Goal: Task Accomplishment & Management: Complete application form

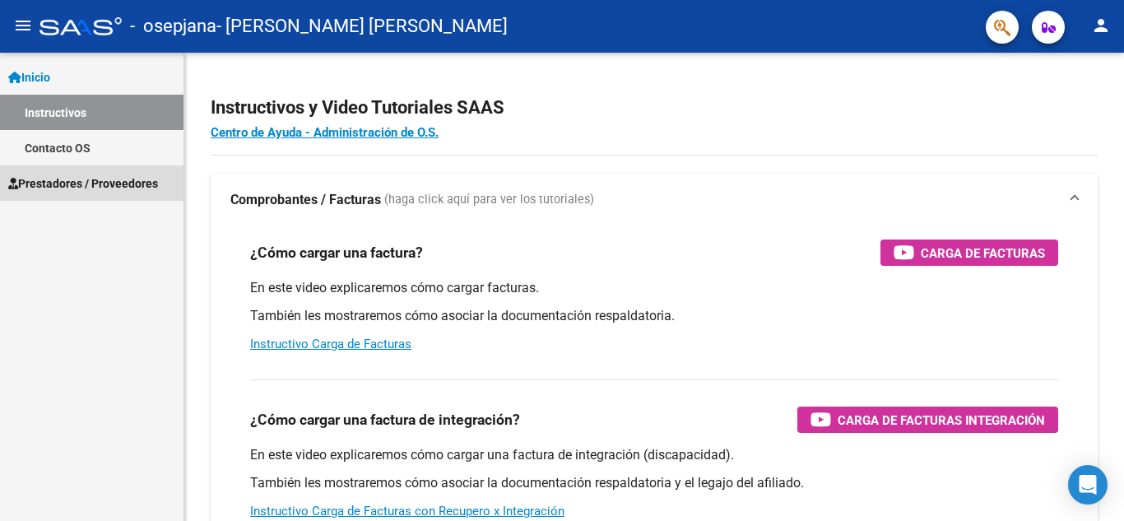
click at [75, 179] on span "Prestadores / Proveedores" at bounding box center [83, 183] width 150 height 18
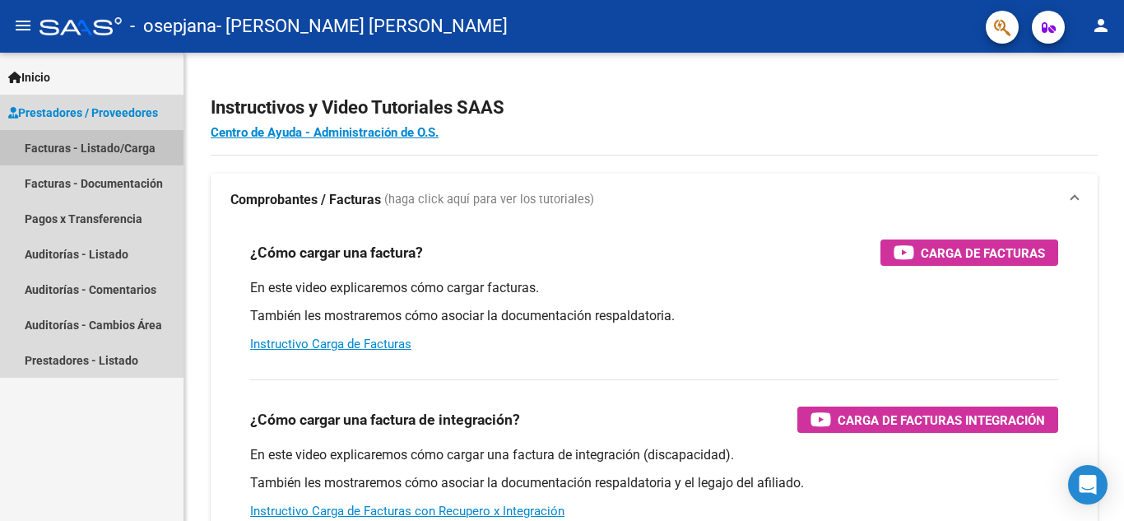
click at [97, 148] on link "Facturas - Listado/Carga" at bounding box center [92, 147] width 184 height 35
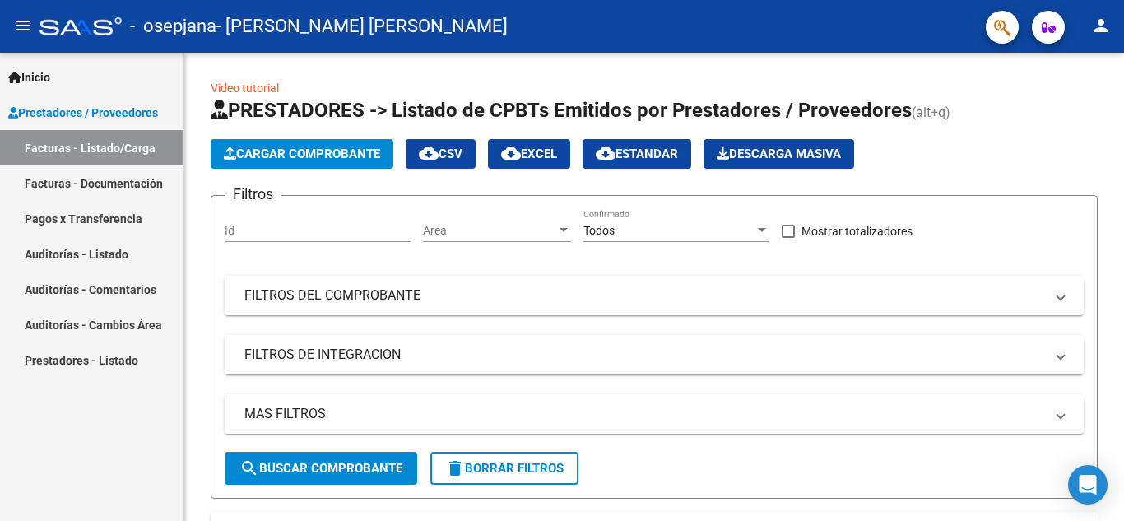
click at [108, 109] on span "Prestadores / Proveedores" at bounding box center [83, 113] width 150 height 18
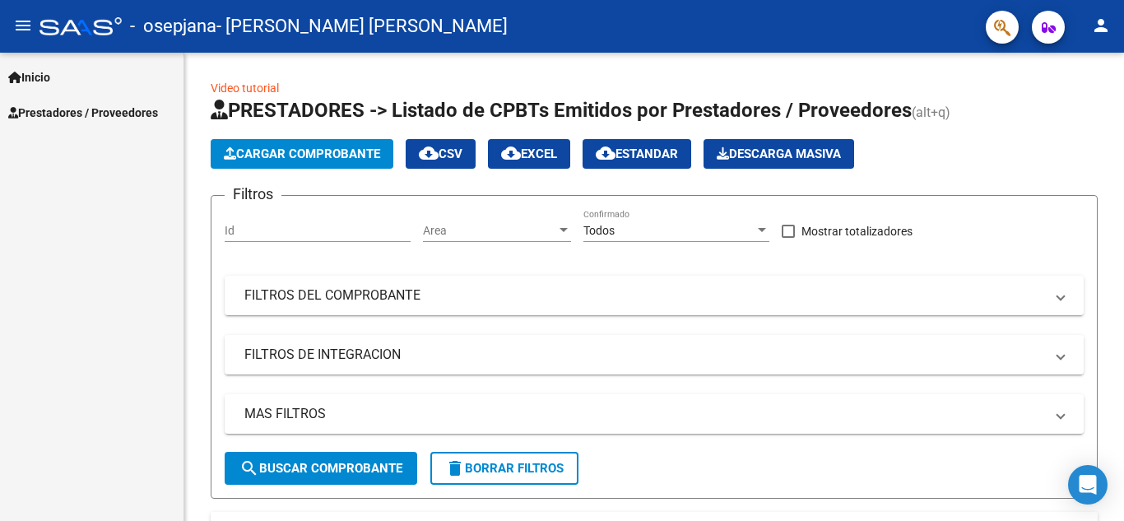
click at [116, 111] on span "Prestadores / Proveedores" at bounding box center [83, 113] width 150 height 18
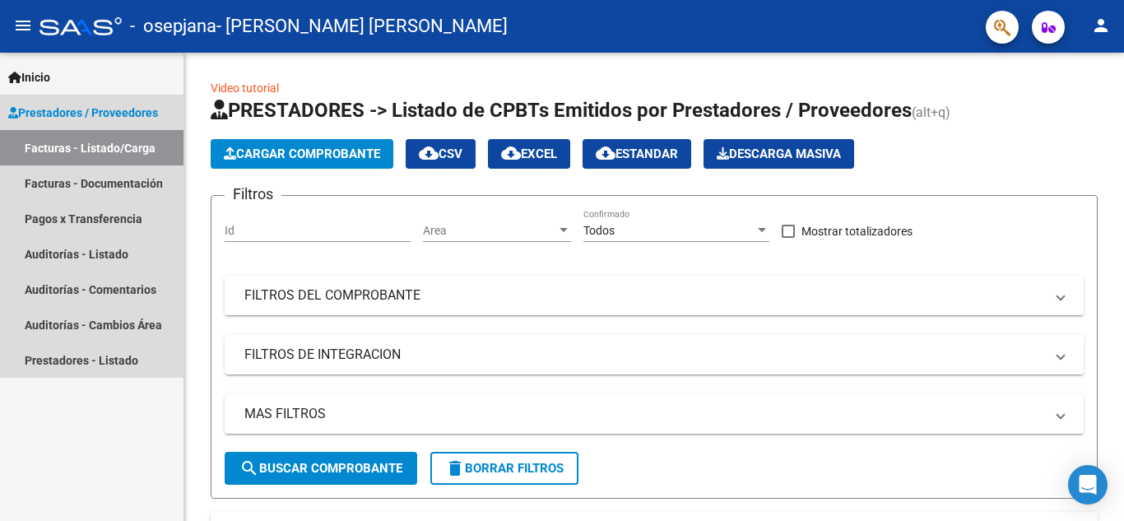
click at [127, 149] on link "Facturas - Listado/Carga" at bounding box center [92, 147] width 184 height 35
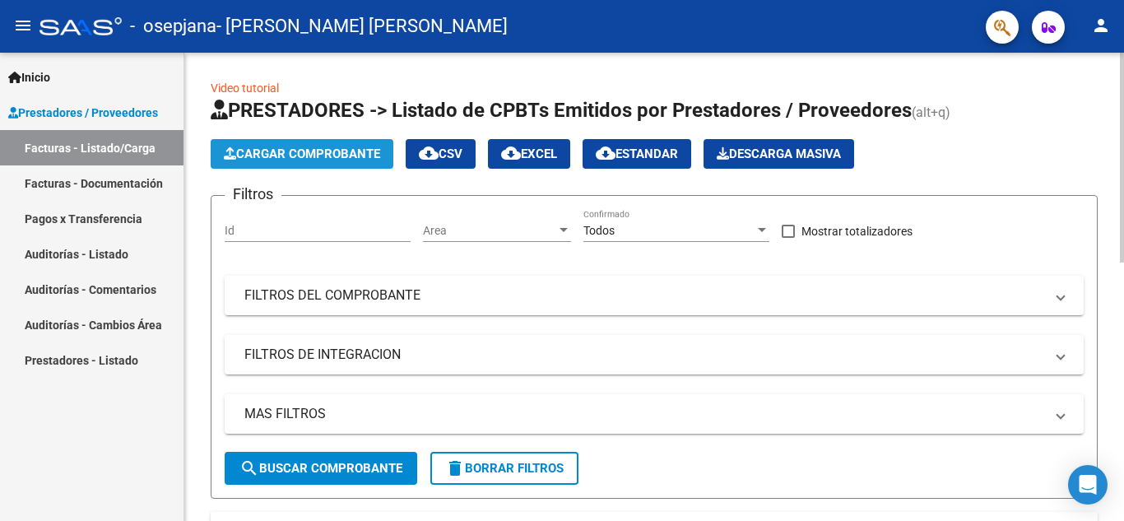
click at [253, 153] on span "Cargar Comprobante" at bounding box center [302, 153] width 156 height 15
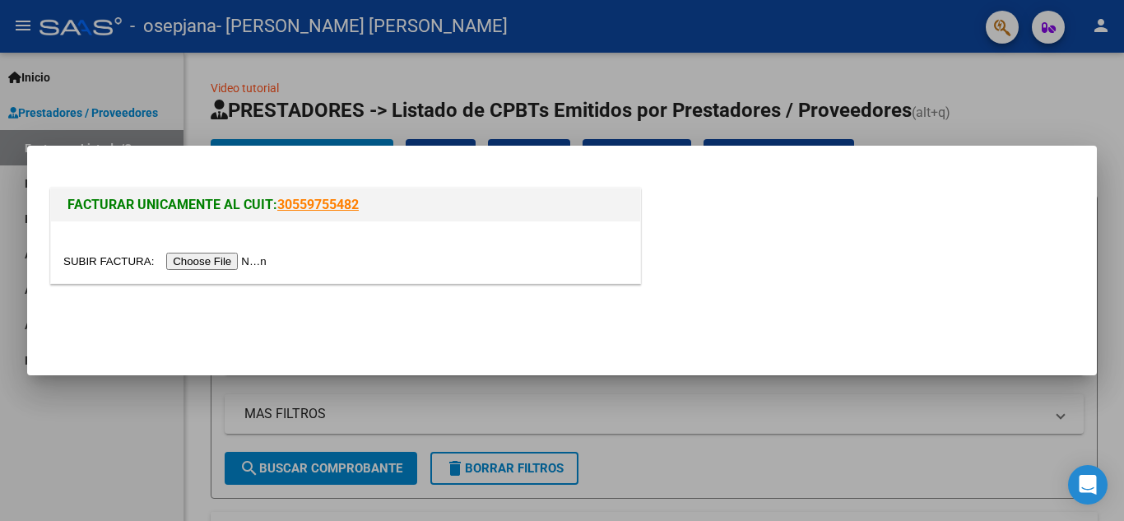
click at [232, 262] on input "file" at bounding box center [167, 261] width 208 height 17
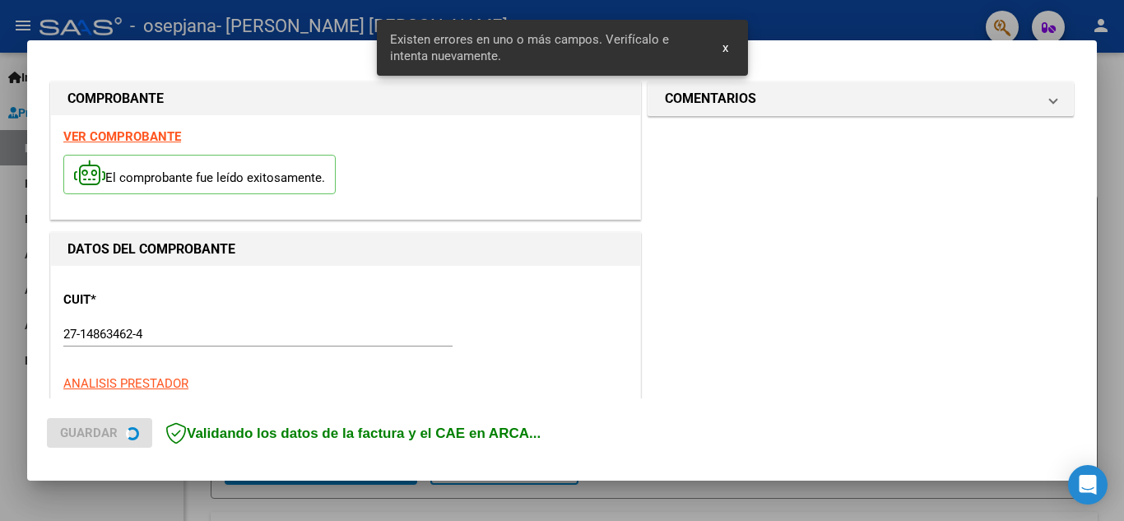
scroll to position [404, 0]
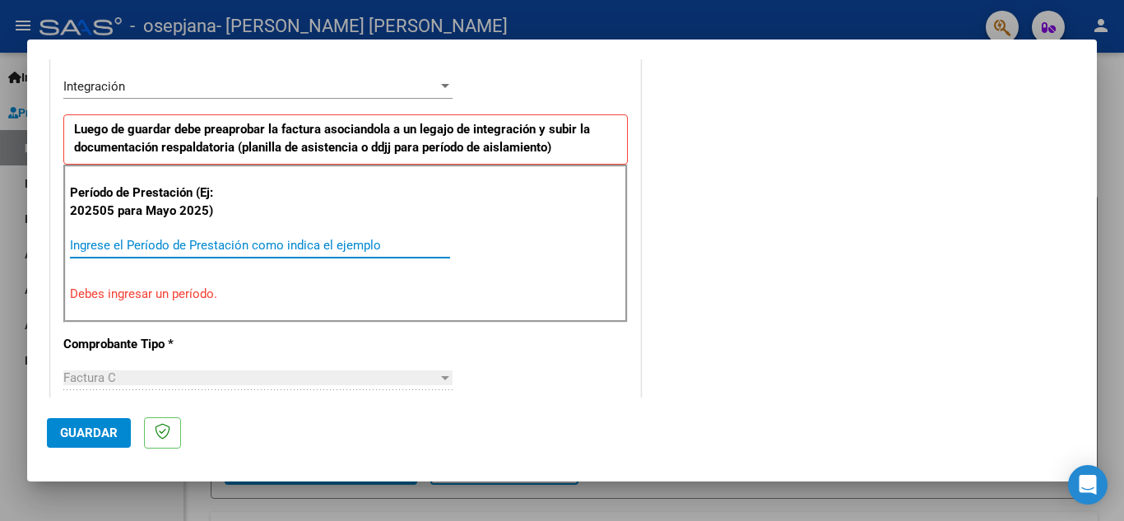
click at [218, 245] on input "Ingrese el Período de Prestación como indica el ejemplo" at bounding box center [260, 245] width 380 height 15
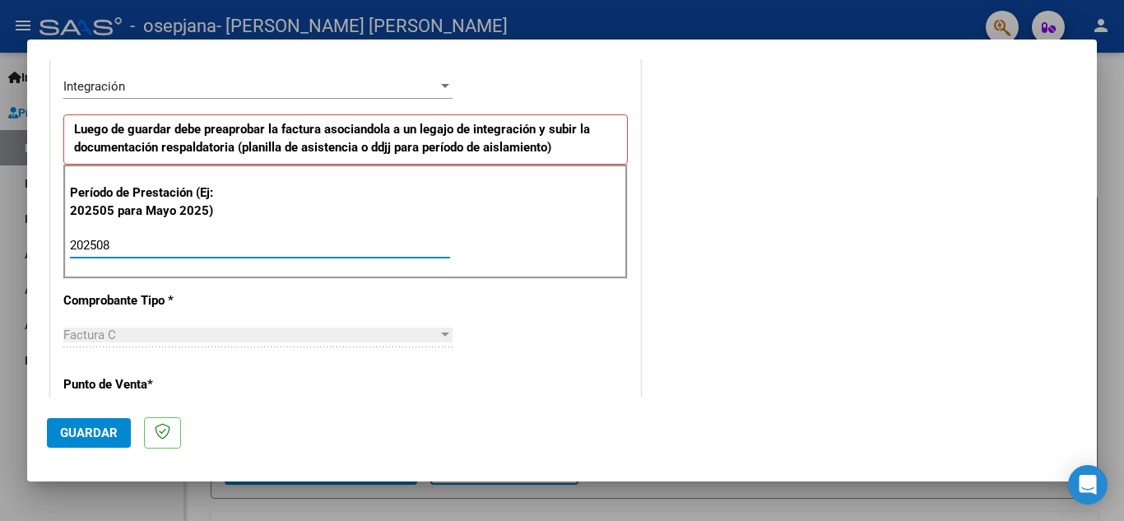
type input "202508"
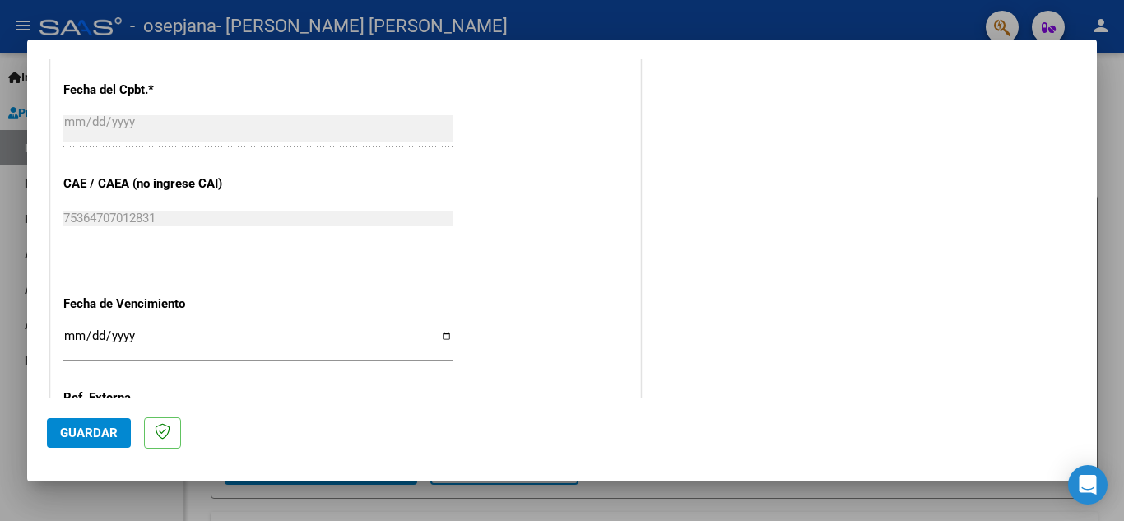
scroll to position [994, 0]
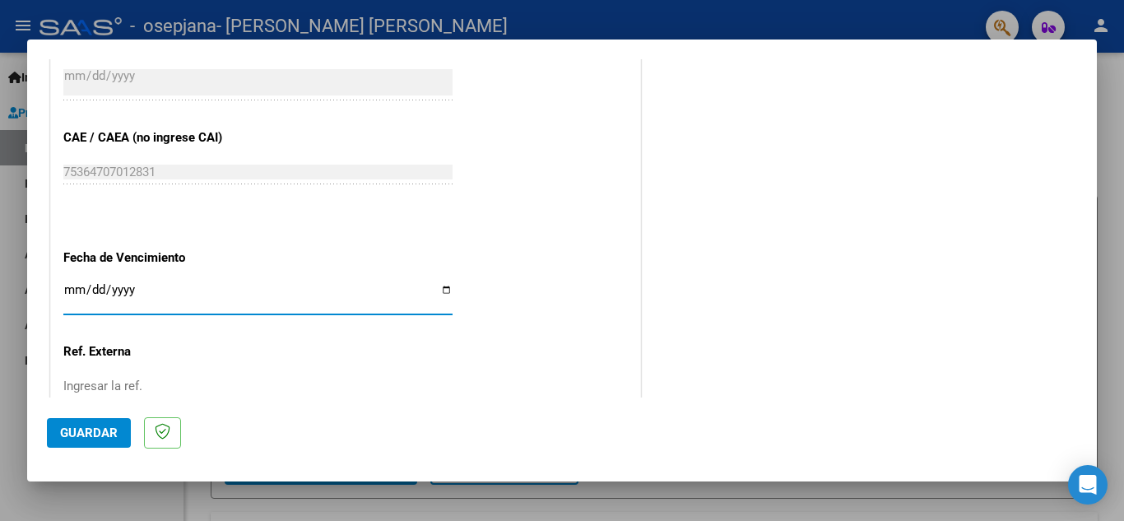
click at [443, 288] on input "Ingresar la fecha" at bounding box center [257, 296] width 389 height 26
type input "[DATE]"
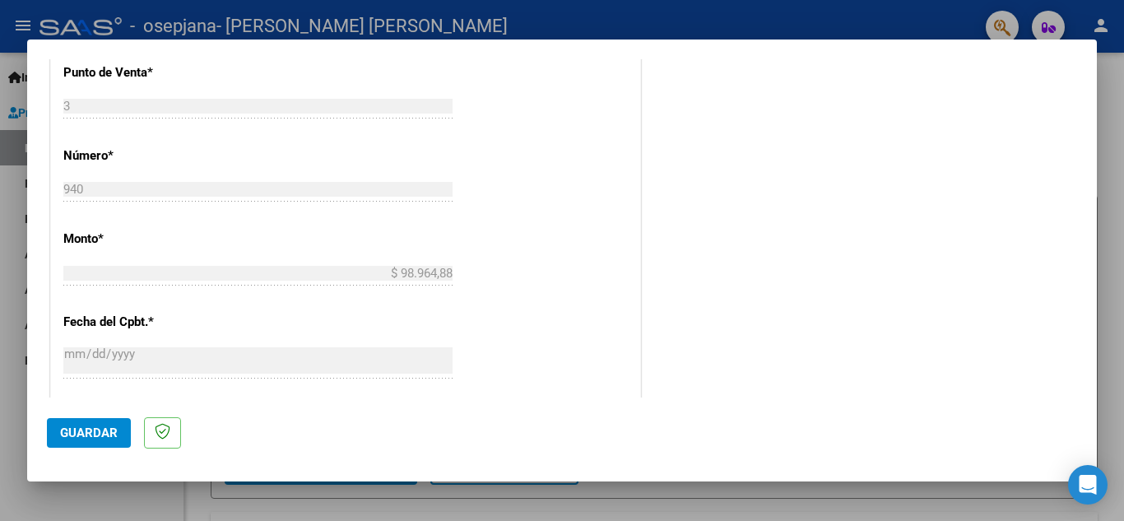
scroll to position [1110, 0]
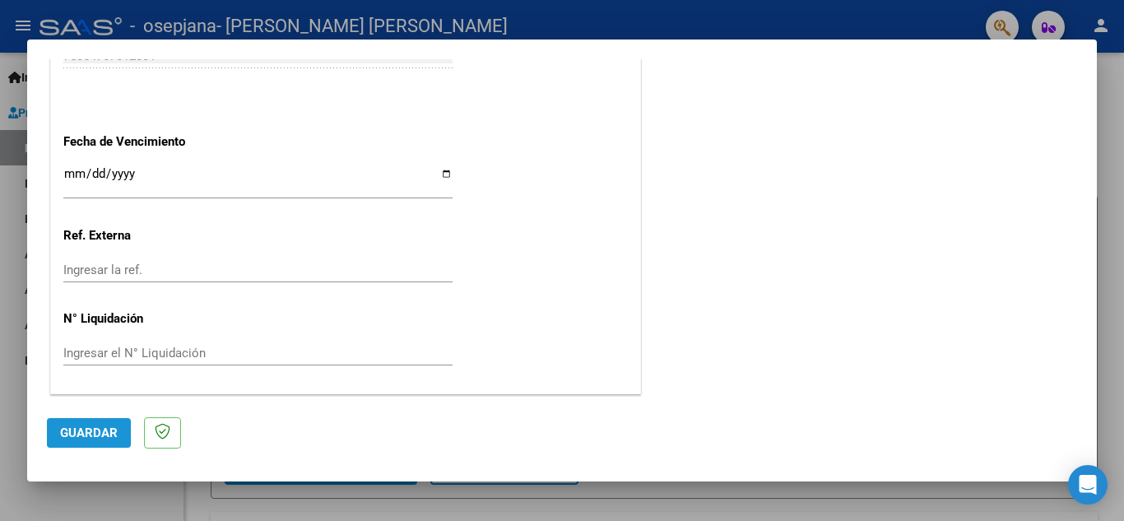
click at [86, 427] on span "Guardar" at bounding box center [89, 432] width 58 height 15
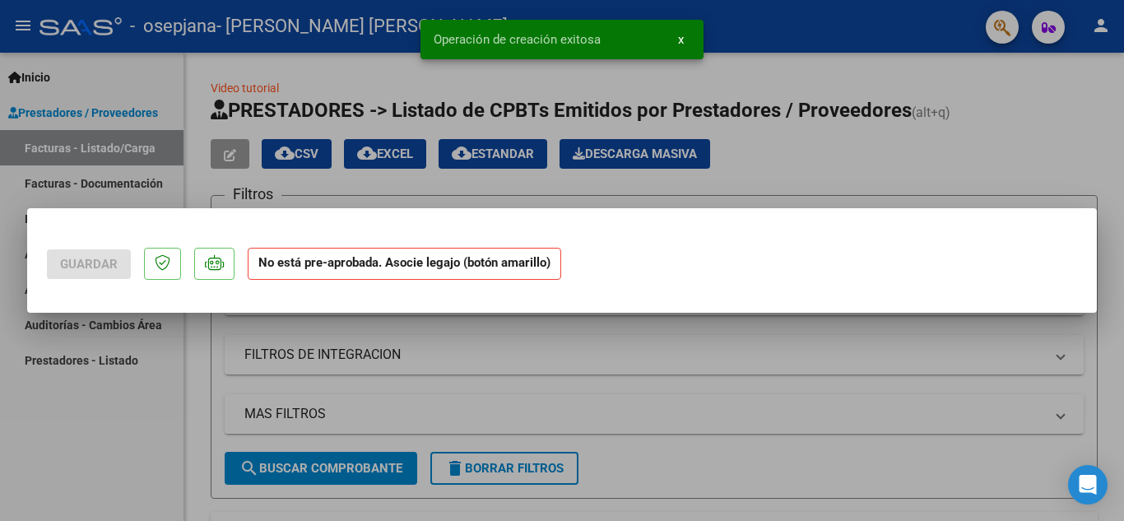
scroll to position [0, 0]
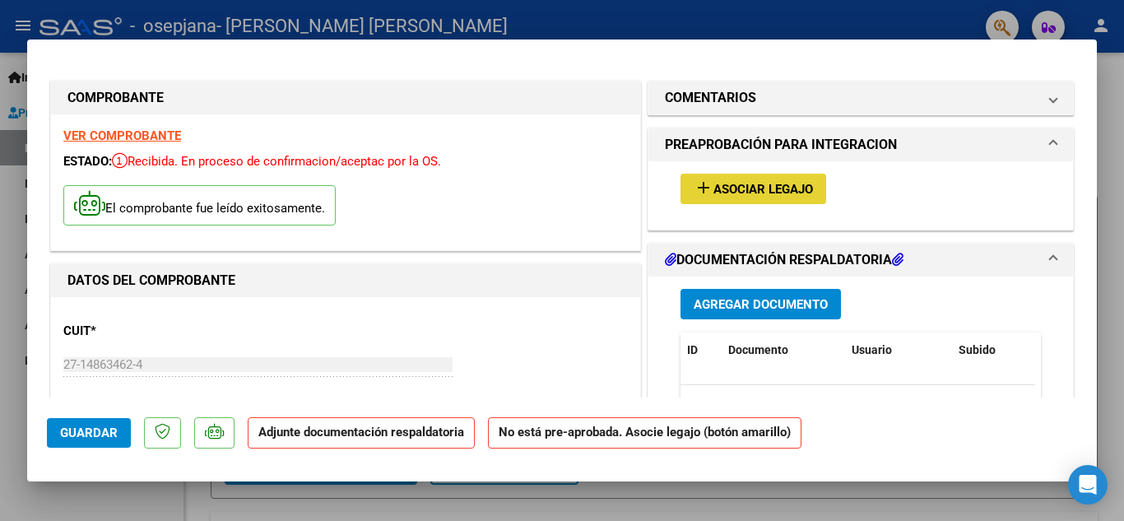
click at [745, 184] on span "Asociar Legajo" at bounding box center [763, 189] width 100 height 15
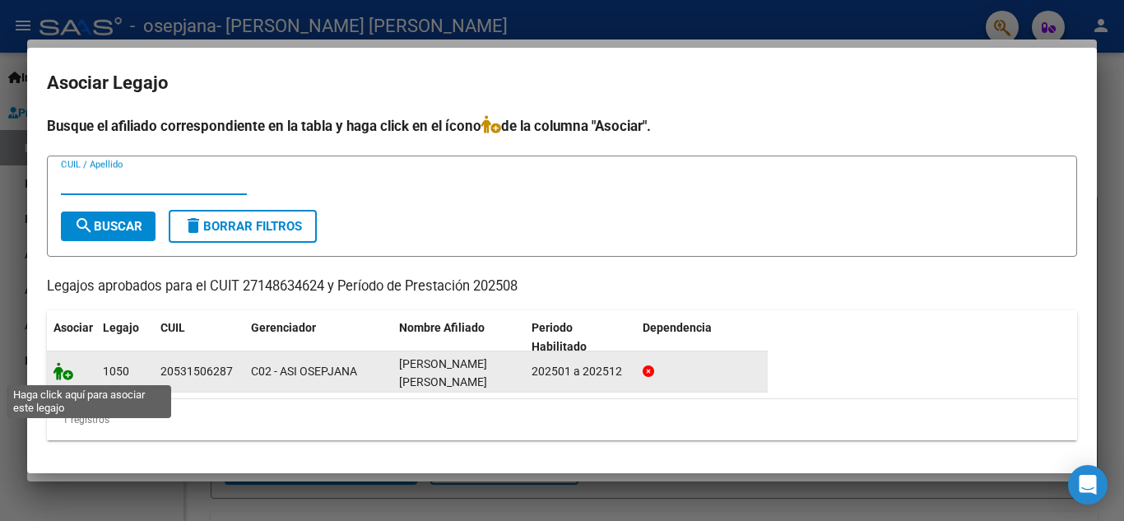
click at [58, 369] on icon at bounding box center [63, 371] width 20 height 18
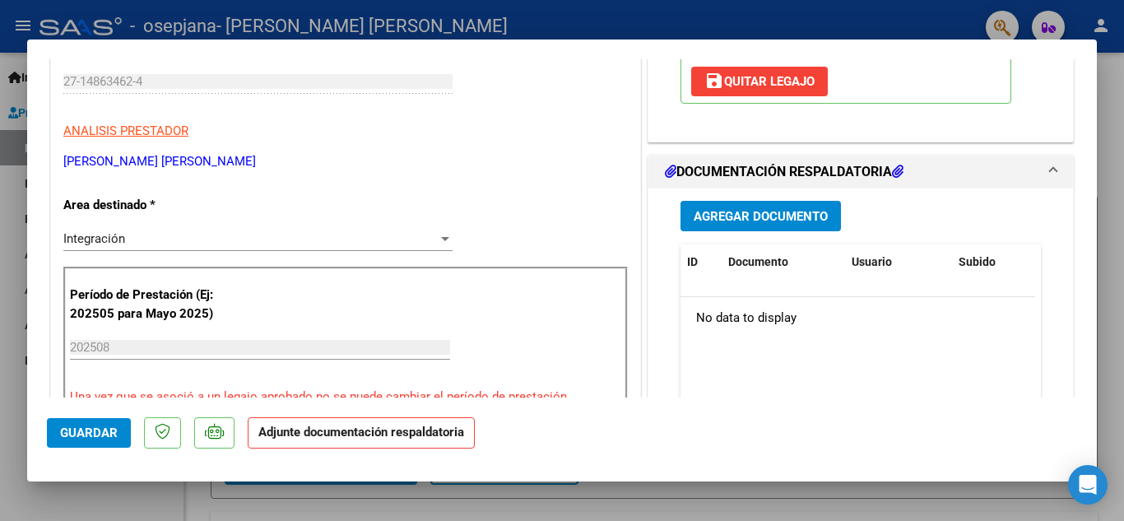
scroll to position [334, 0]
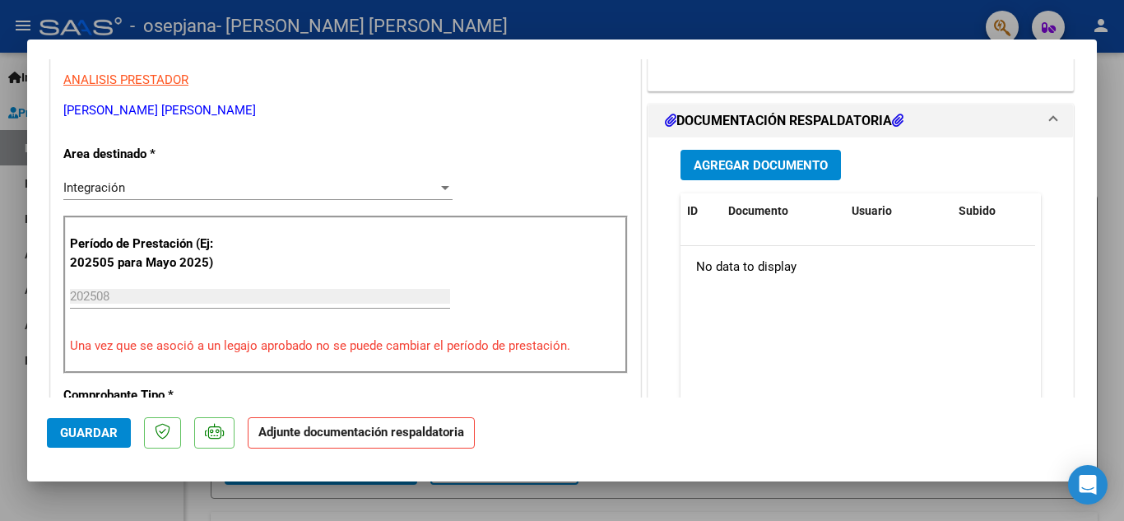
click at [718, 168] on span "Agregar Documento" at bounding box center [761, 165] width 134 height 15
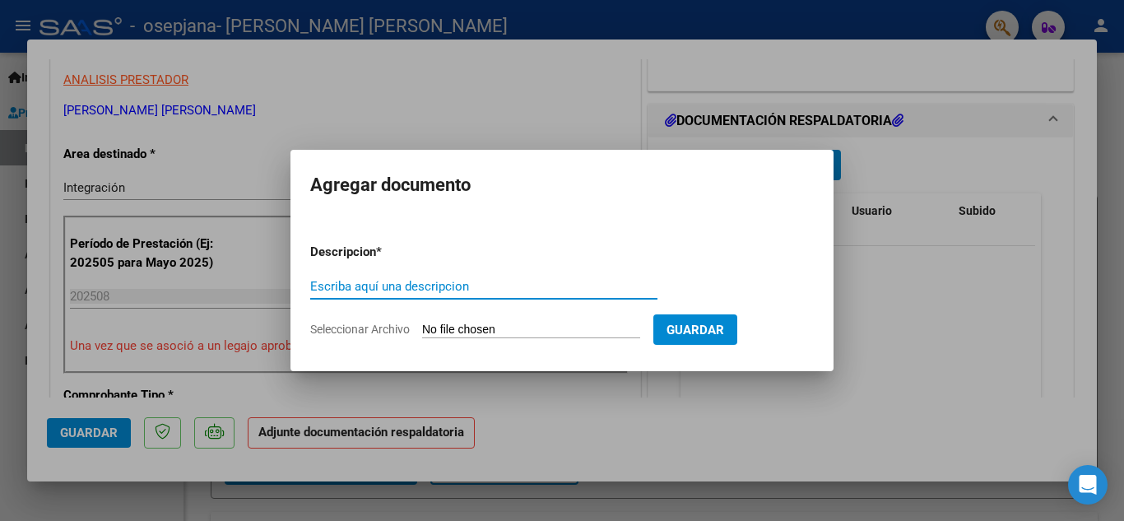
click at [342, 281] on input "Escriba aquí una descripcion" at bounding box center [483, 286] width 347 height 15
type input "A"
type input "ASISTENCIA [DATE] [PERSON_NAME]"
click at [552, 327] on input "Seleccionar Archivo" at bounding box center [531, 331] width 218 height 16
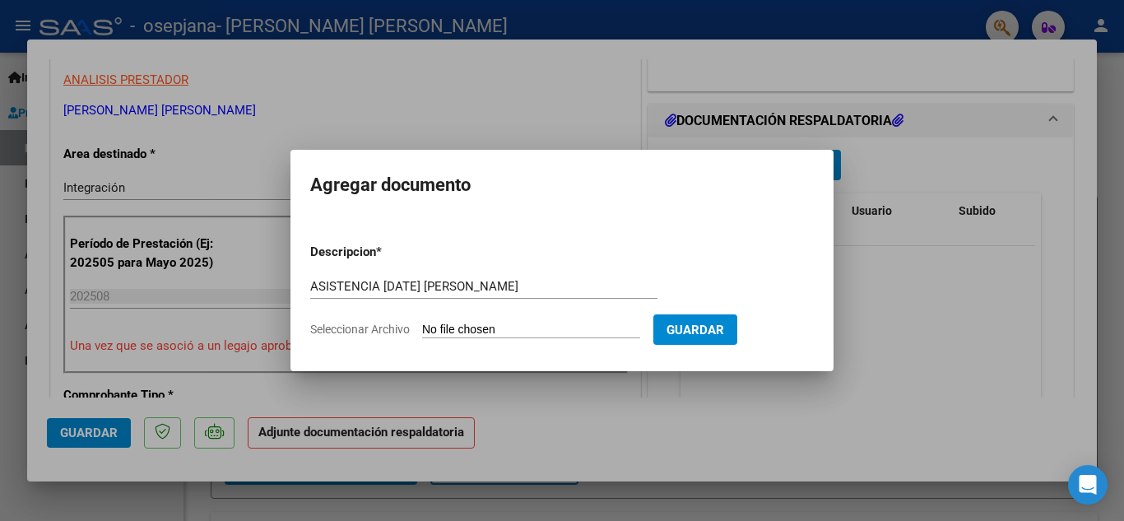
type input "C:\fakepath\ASIST AG 25 [PERSON_NAME].pdf"
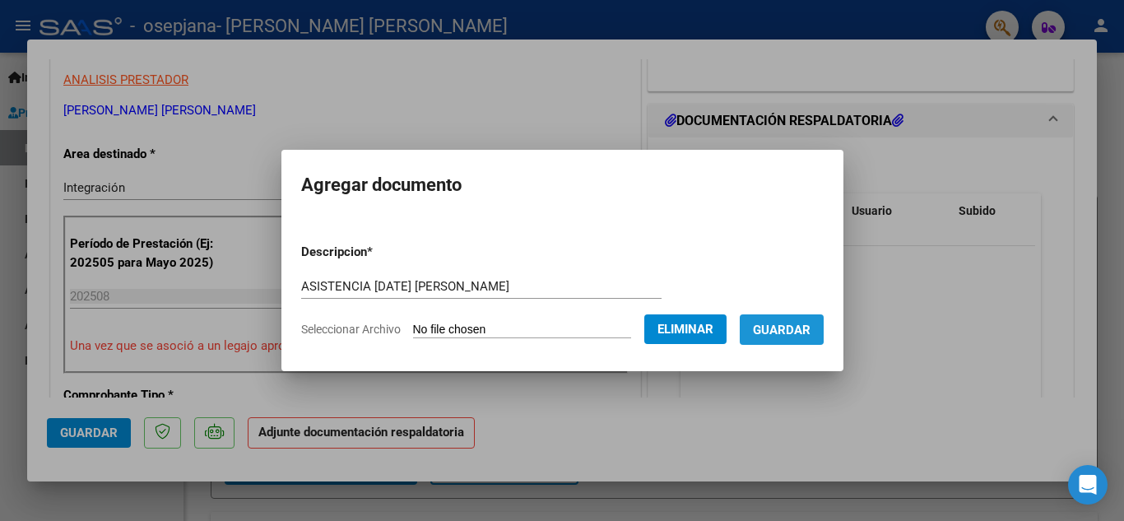
click at [794, 328] on span "Guardar" at bounding box center [782, 330] width 58 height 15
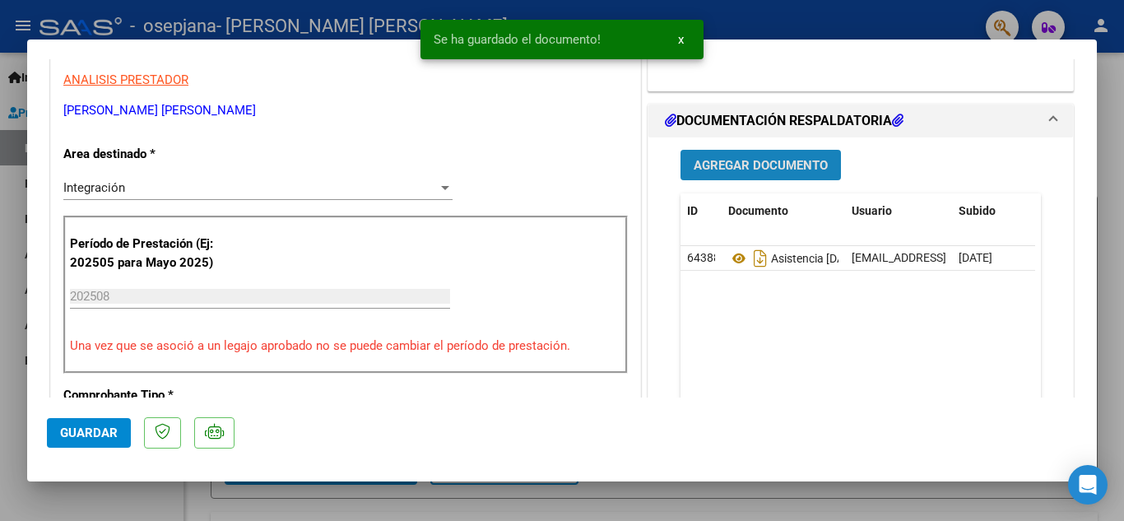
click at [754, 162] on span "Agregar Documento" at bounding box center [761, 165] width 134 height 15
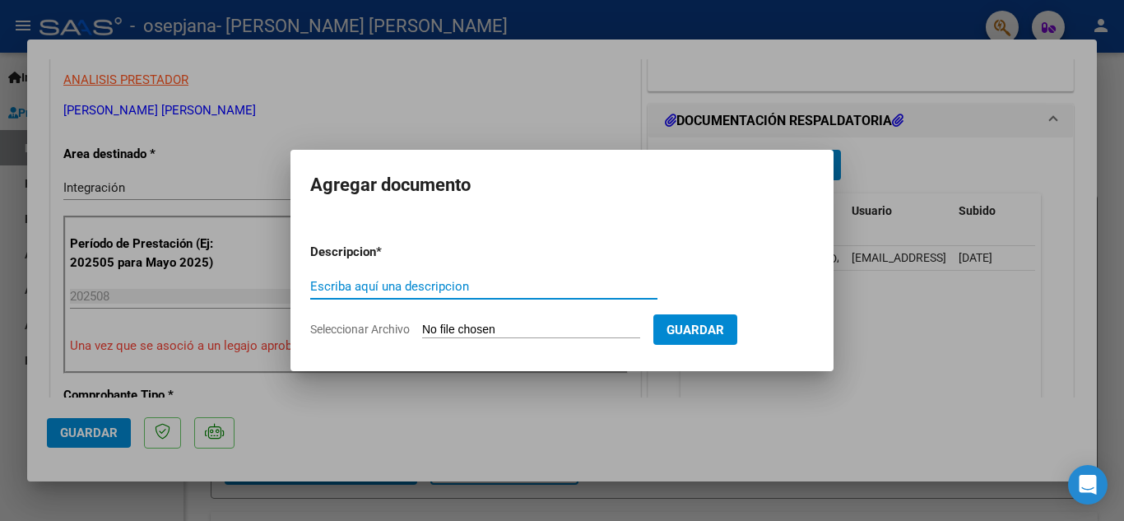
click at [380, 286] on input "Escriba aquí una descripcion" at bounding box center [483, 286] width 347 height 15
type input "O P 80353"
click at [536, 328] on input "Seleccionar Archivo" at bounding box center [531, 331] width 218 height 16
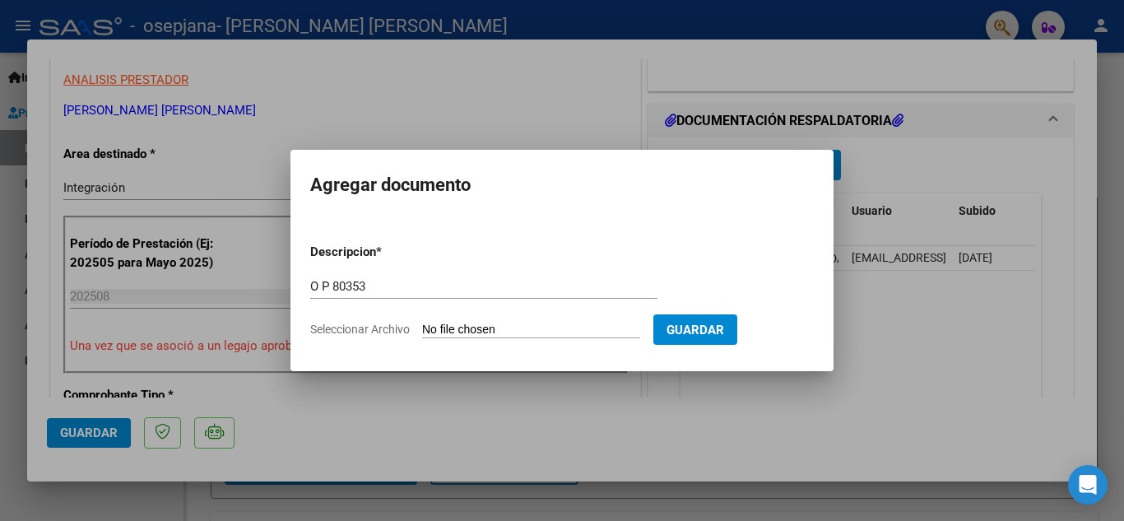
type input "C:\fakepath\OP 353, 20-08.pdf"
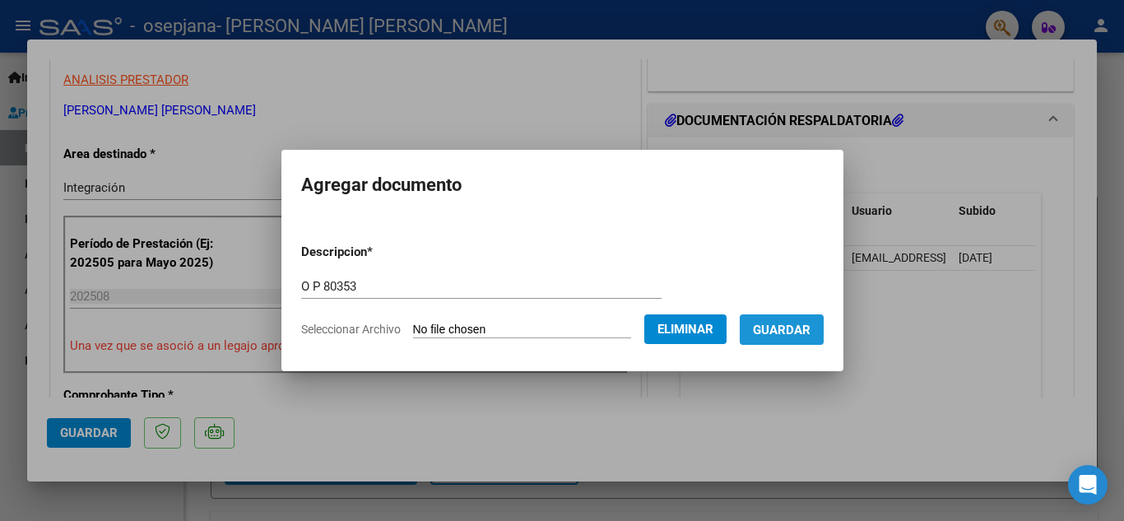
click at [795, 323] on span "Guardar" at bounding box center [782, 330] width 58 height 15
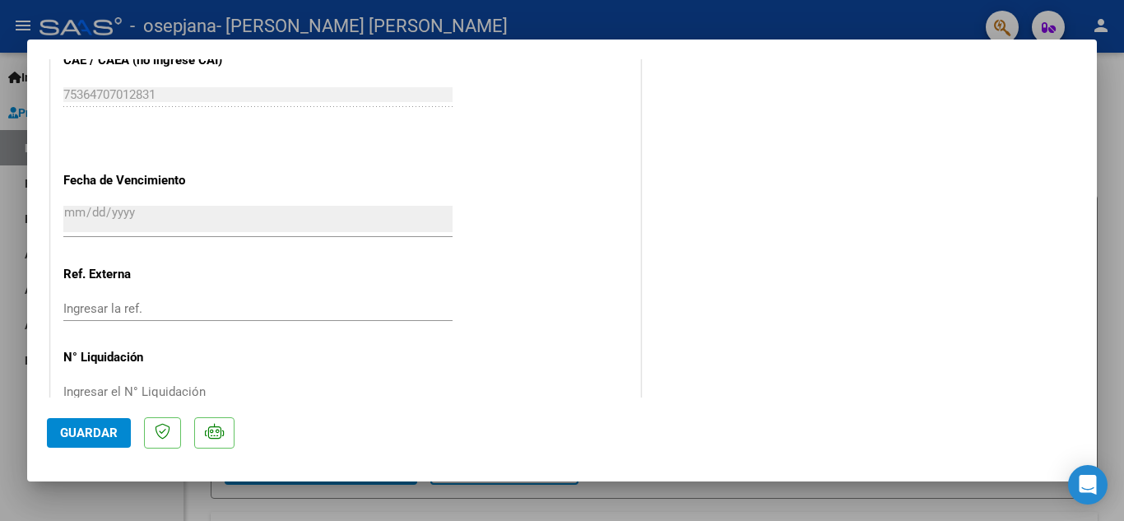
scroll to position [1135, 0]
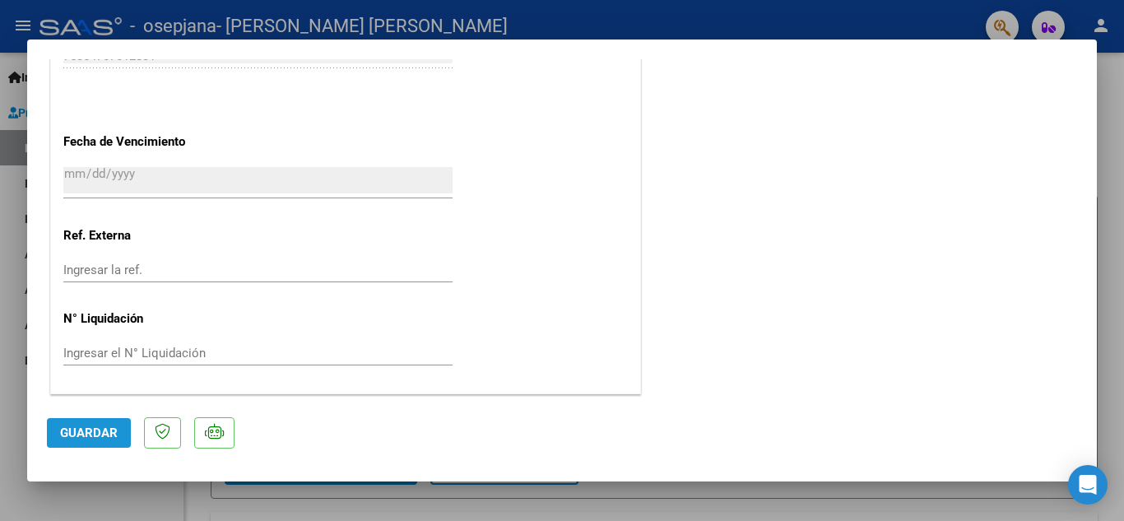
click at [73, 439] on span "Guardar" at bounding box center [89, 432] width 58 height 15
click at [17, 462] on div at bounding box center [562, 260] width 1124 height 521
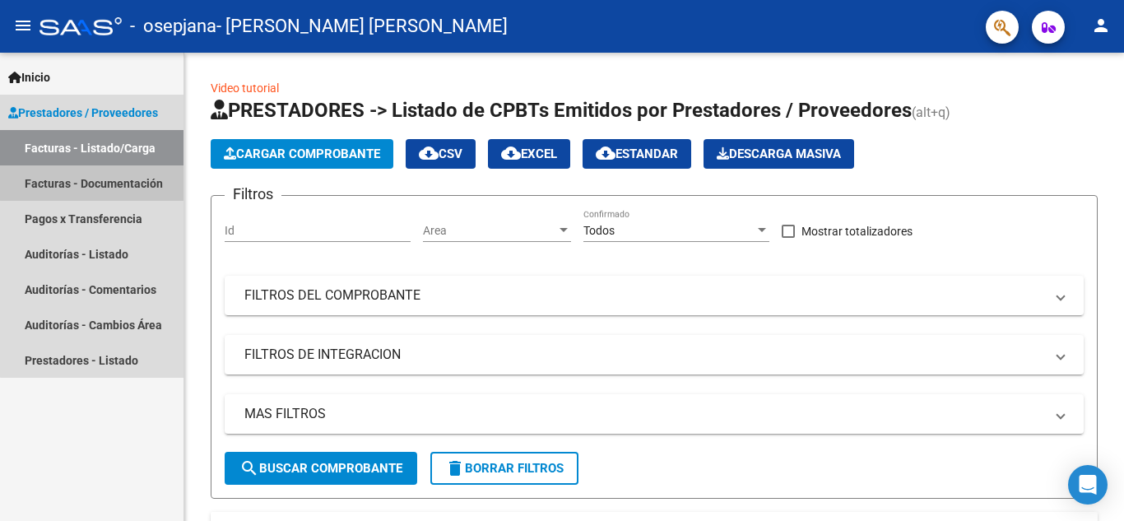
click at [105, 182] on link "Facturas - Documentación" at bounding box center [92, 182] width 184 height 35
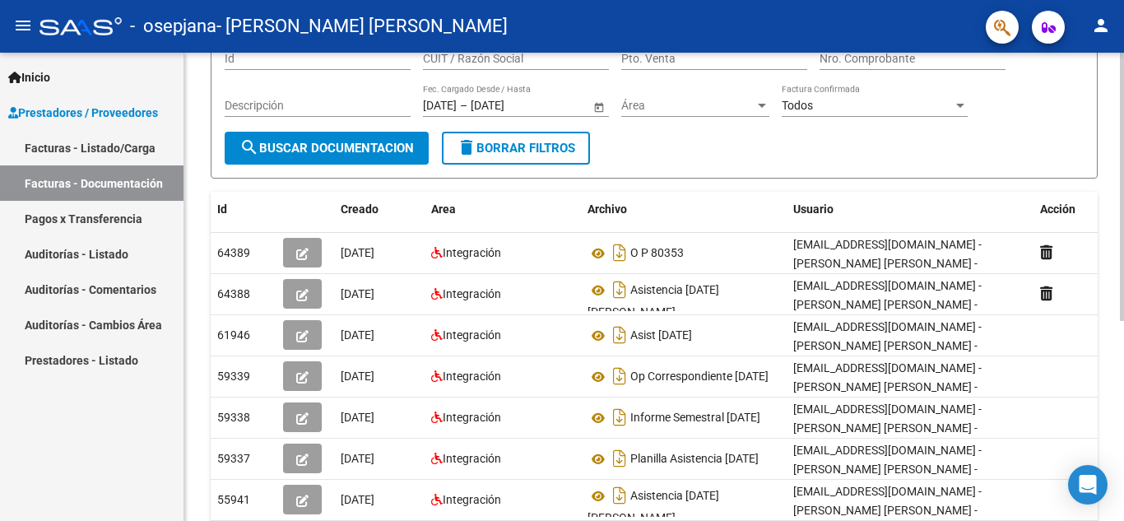
scroll to position [158, 0]
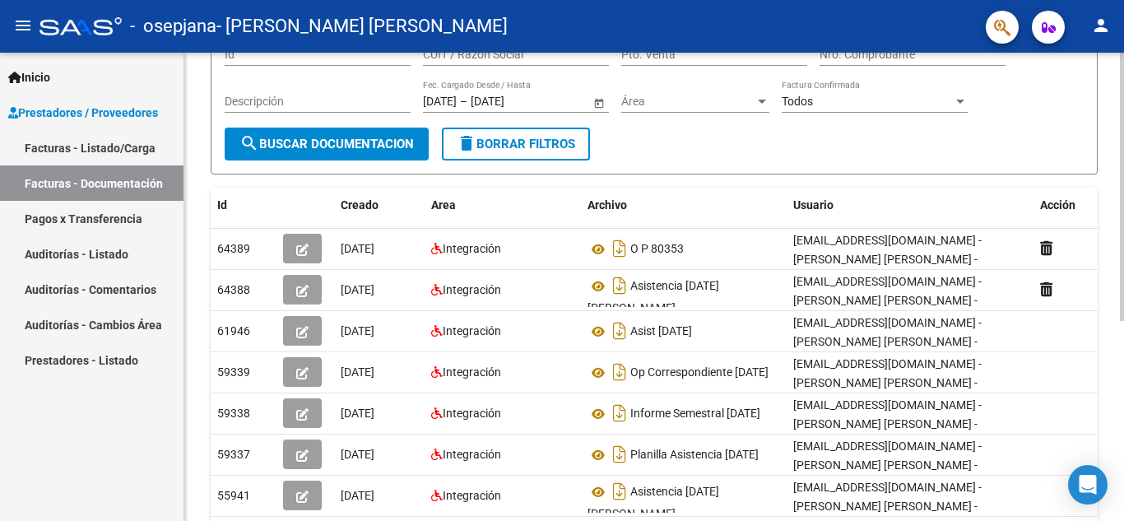
click at [1121, 281] on div at bounding box center [1122, 280] width 4 height 268
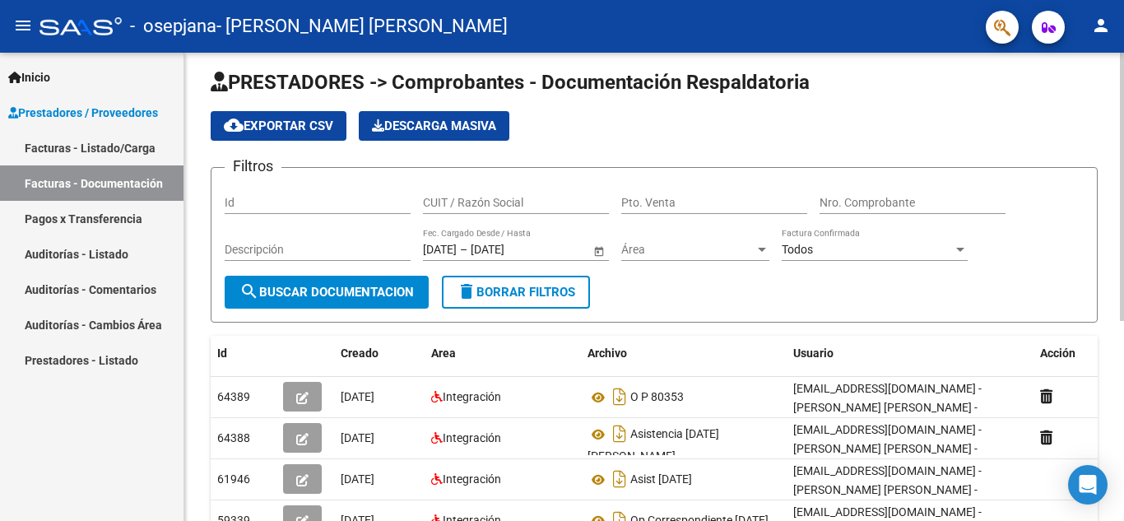
scroll to position [9, 0]
click at [1121, 172] on div at bounding box center [1122, 192] width 4 height 268
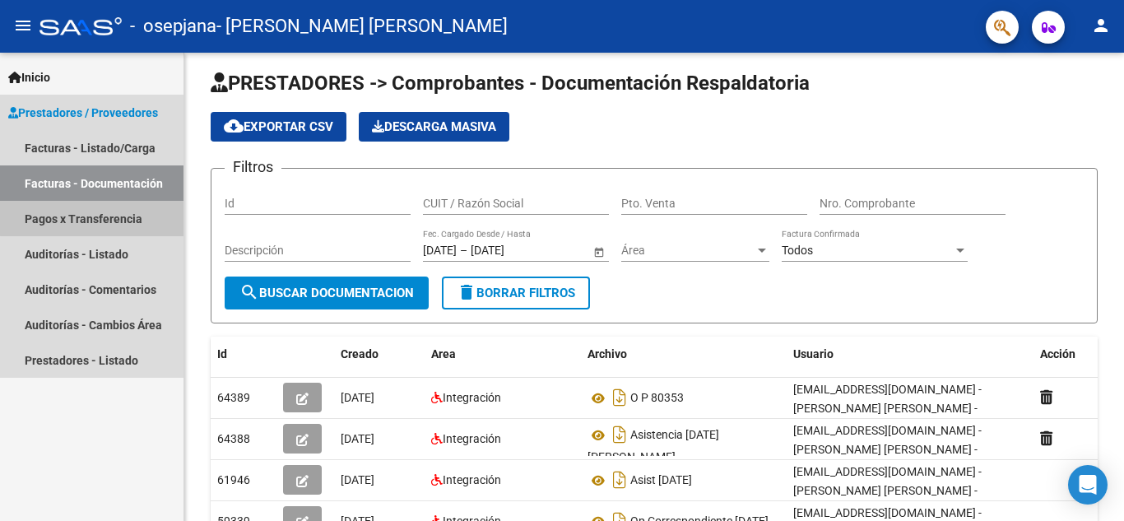
click at [98, 218] on link "Pagos x Transferencia" at bounding box center [92, 218] width 184 height 35
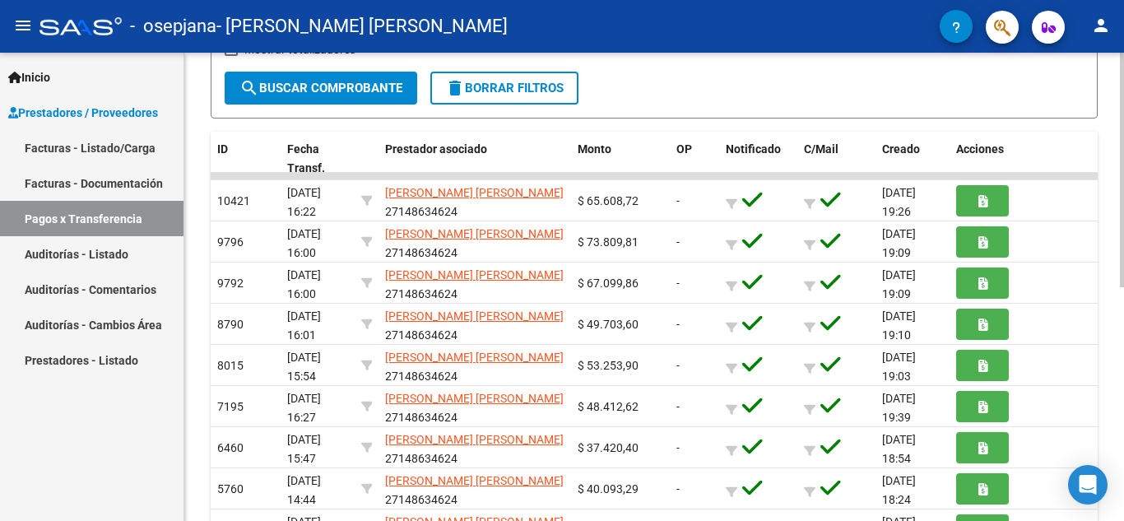
scroll to position [296, 0]
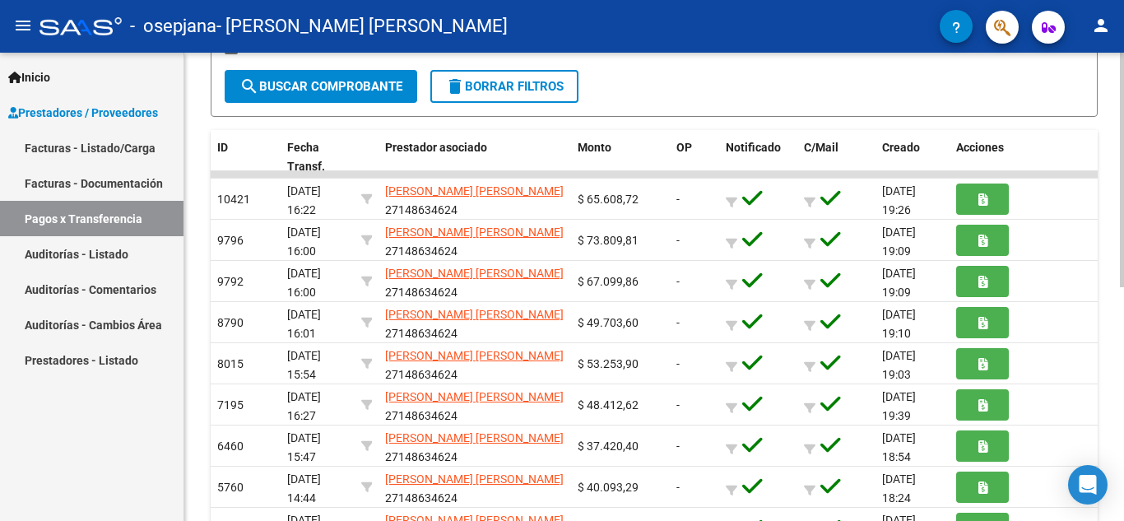
click at [1122, 334] on div at bounding box center [1122, 319] width 4 height 235
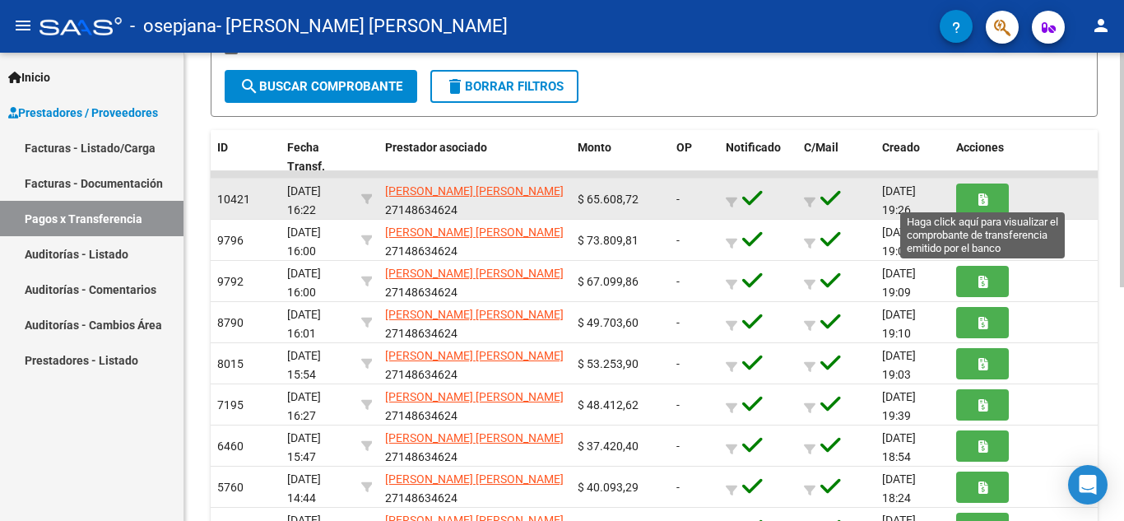
click at [978, 202] on icon "button" at bounding box center [982, 199] width 9 height 12
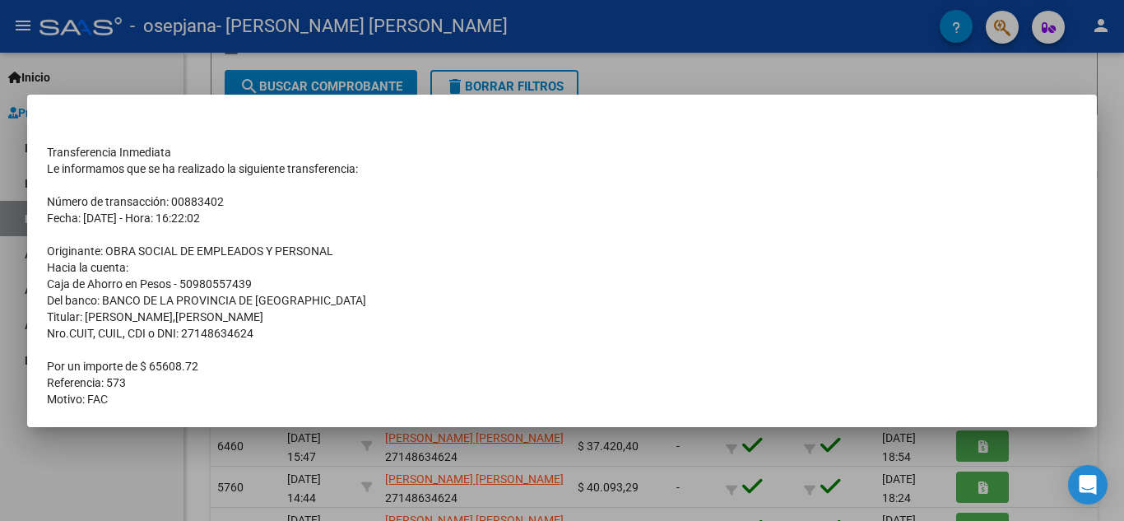
click at [1105, 79] on div at bounding box center [562, 260] width 1124 height 521
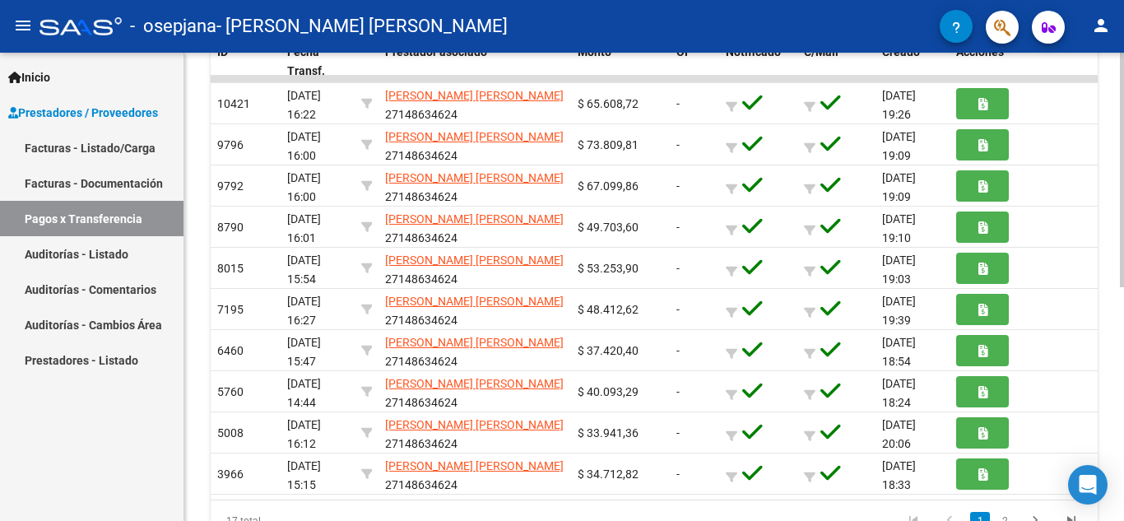
scroll to position [466, 0]
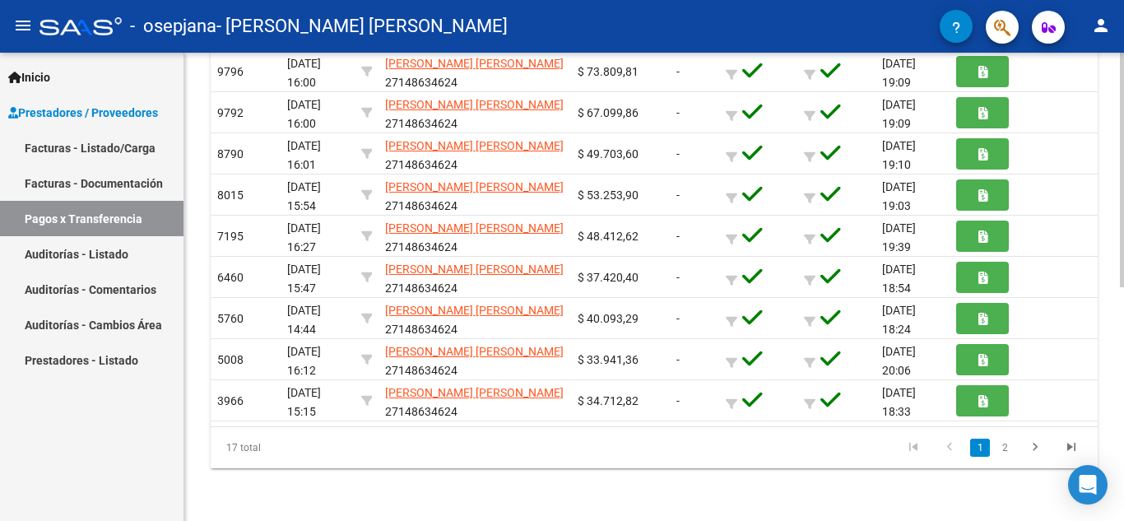
click at [1123, 375] on div at bounding box center [1122, 403] width 4 height 235
click at [1003, 448] on link "2" at bounding box center [1005, 448] width 20 height 18
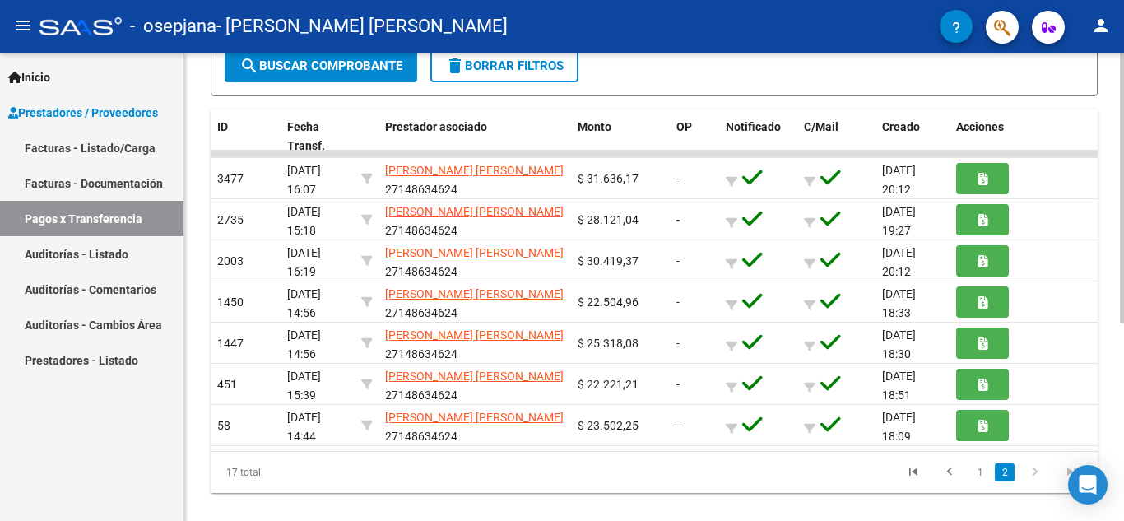
scroll to position [321, 0]
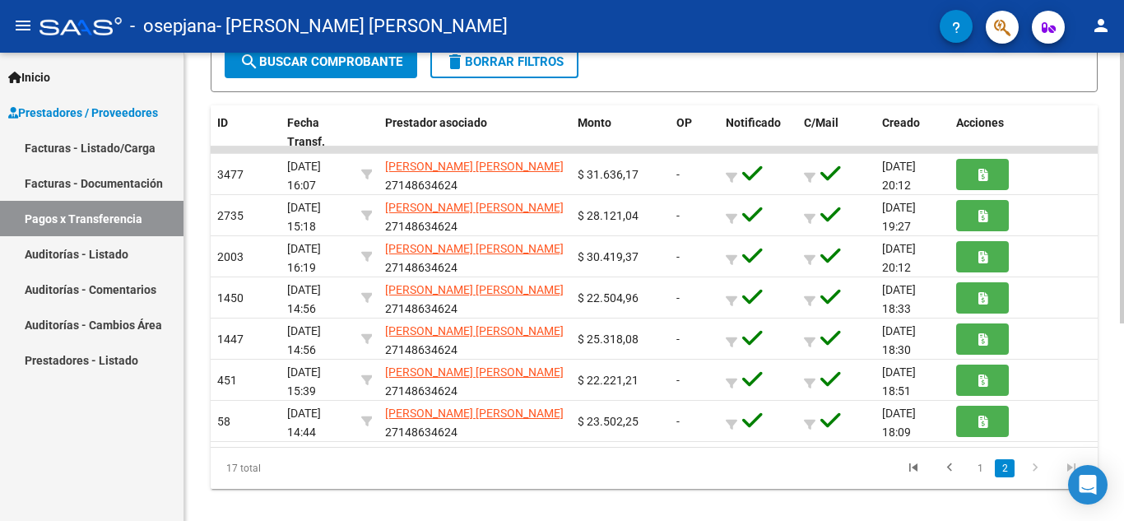
click at [1123, 333] on div at bounding box center [1122, 374] width 4 height 271
click at [912, 471] on icon "go to first page" at bounding box center [913, 470] width 21 height 20
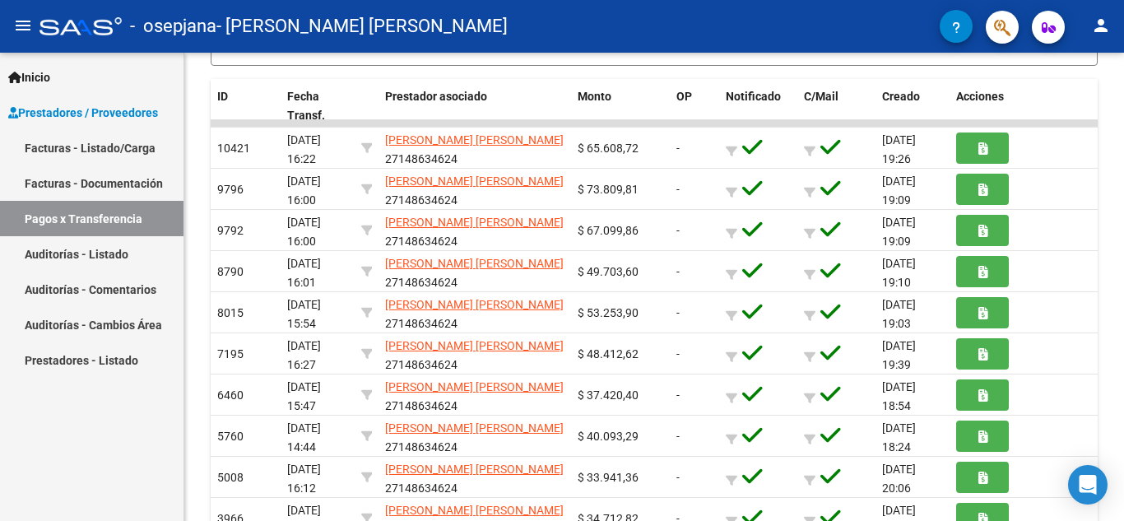
scroll to position [346, 0]
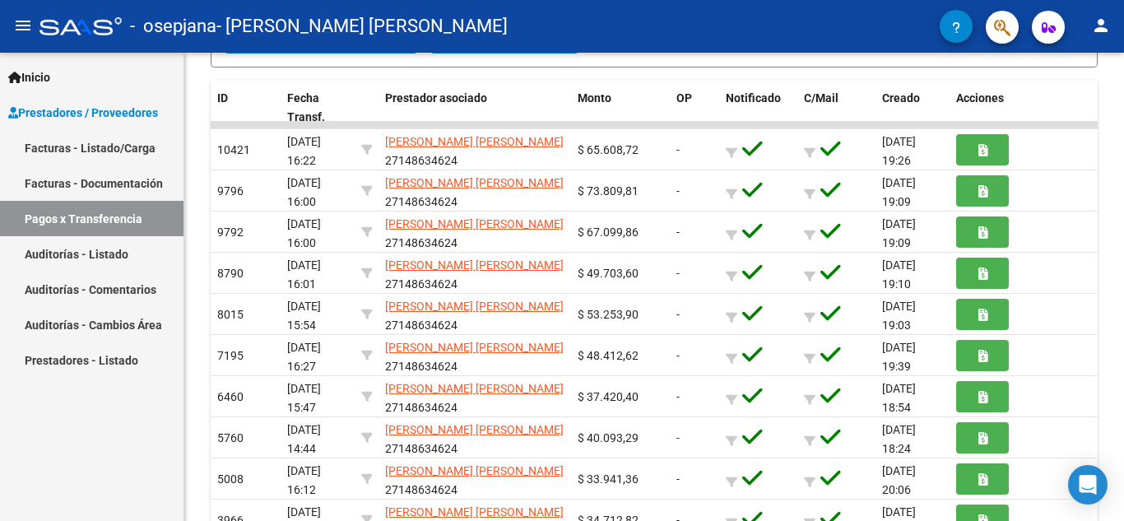
click at [1118, 253] on div "PRESTADORES -> Pagos por Transferencia (alt+p) cloud_download Exportar CSV Impo…" at bounding box center [656, 173] width 944 height 933
click at [1118, 253] on div "PRESTADORES -> Pagos por Transferencia (alt+p) cloud_download Exportar CSV Impo…" at bounding box center [654, 173] width 940 height 933
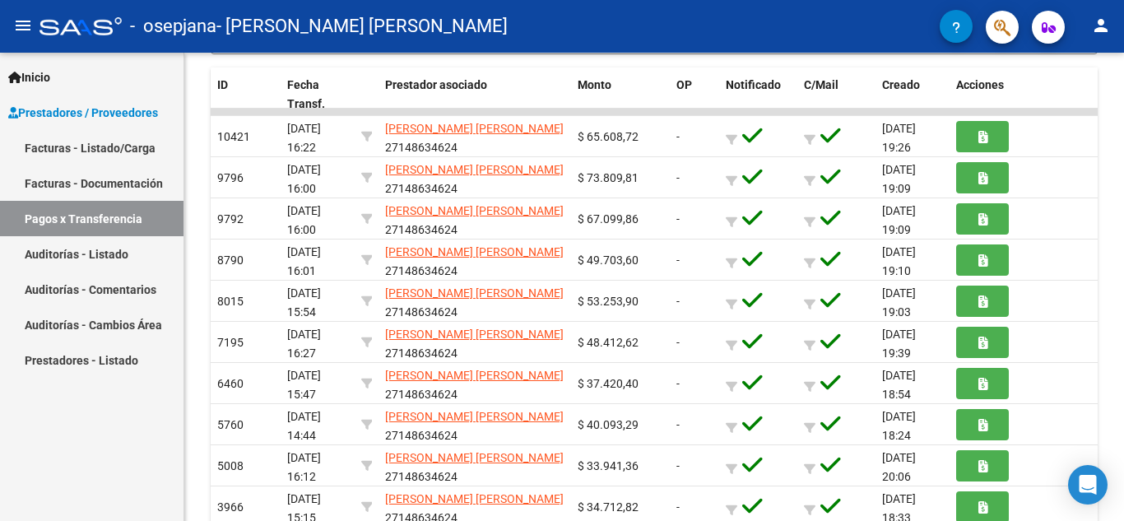
scroll to position [466, 0]
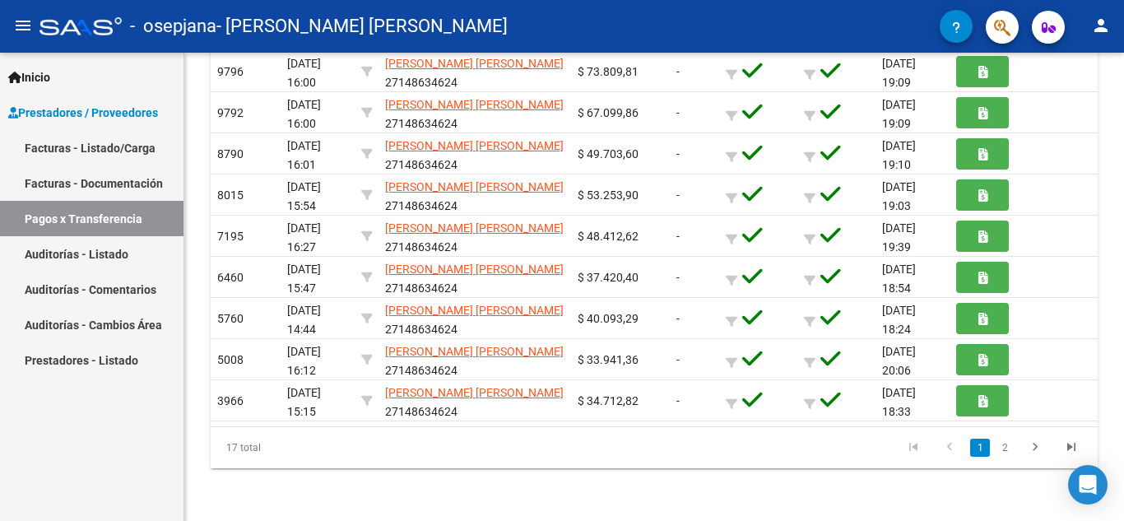
click at [1094, 429] on div "PRESTADORES -> Pagos por Transferencia (alt+p) cloud_download Exportar CSV Impo…" at bounding box center [656, 54] width 944 height 933
click at [1067, 446] on icon "go to last page" at bounding box center [1071, 449] width 21 height 20
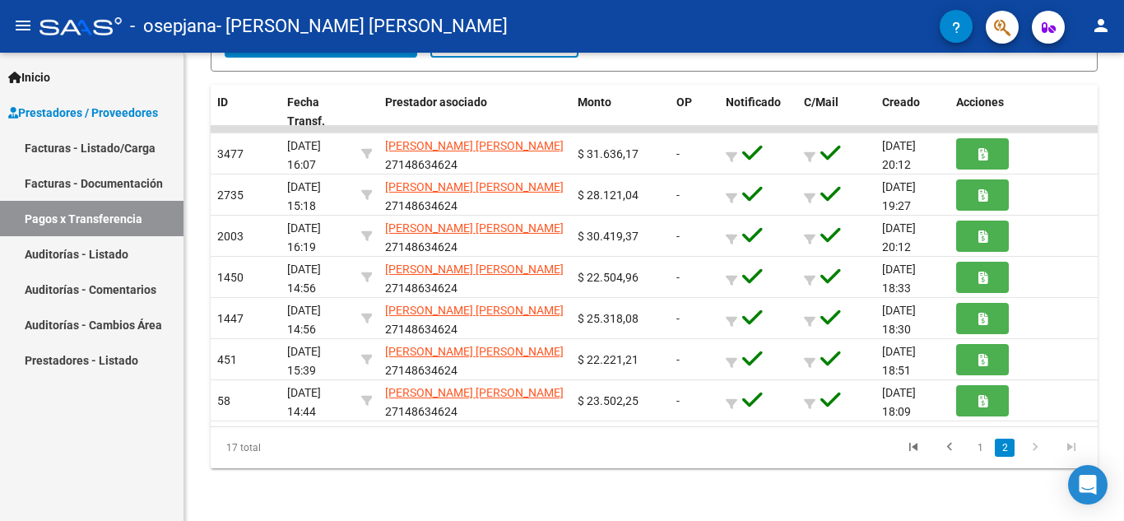
scroll to position [342, 0]
click at [1067, 446] on icon "go to last page" at bounding box center [1071, 449] width 21 height 20
click at [948, 451] on icon "go to previous page" at bounding box center [949, 449] width 21 height 20
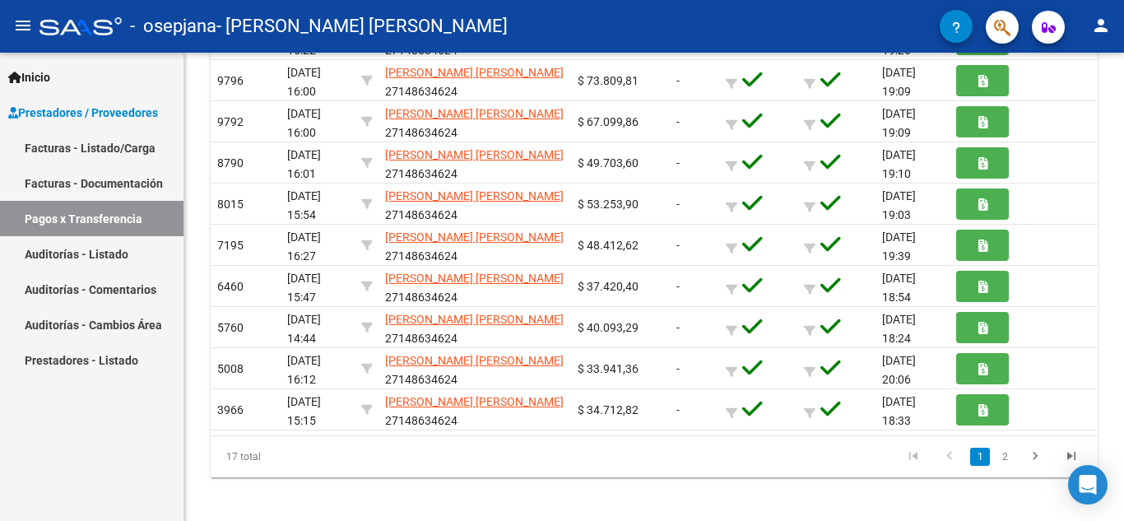
scroll to position [466, 0]
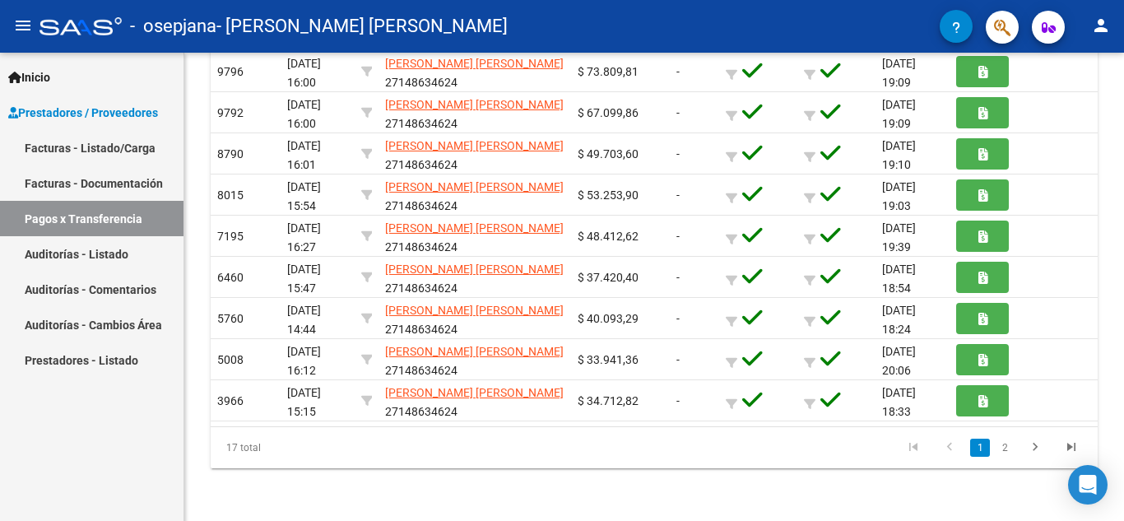
click at [1123, 520] on html "menu - osepjana - [PERSON_NAME] [PERSON_NAME] person Inicio Instructivos Contac…" at bounding box center [562, 260] width 1124 height 521
click at [100, 184] on link "Facturas - Documentación" at bounding box center [92, 182] width 184 height 35
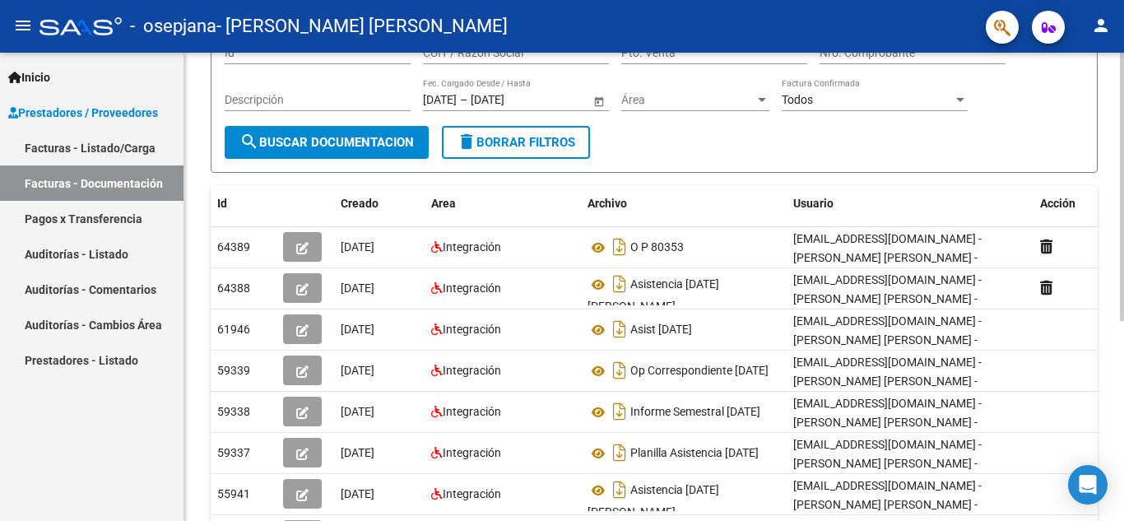
scroll to position [160, 0]
click at [1123, 387] on div at bounding box center [1122, 282] width 4 height 268
